Goal: Find specific page/section: Find specific page/section

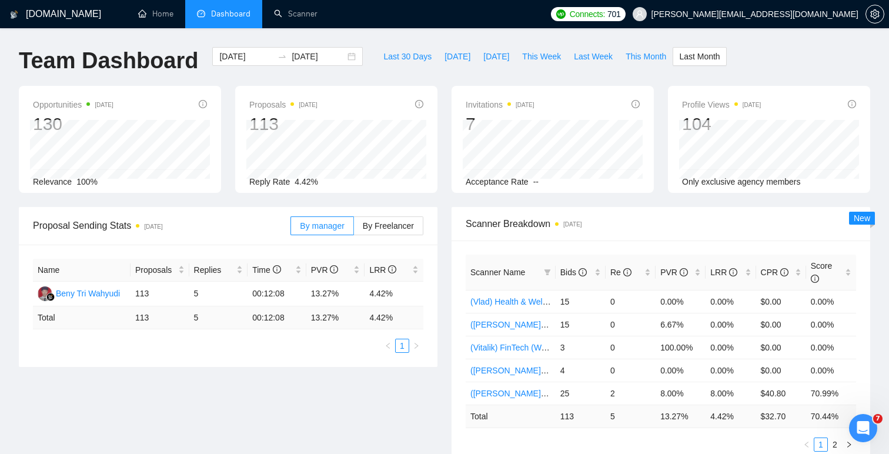
click at [446, 202] on div "Opportunities [DATE] 130 Relevance 100% Proposals [DATE] 113 Reply Rate 4.42% I…" at bounding box center [445, 146] width 866 height 121
